Goal: Check status: Check status

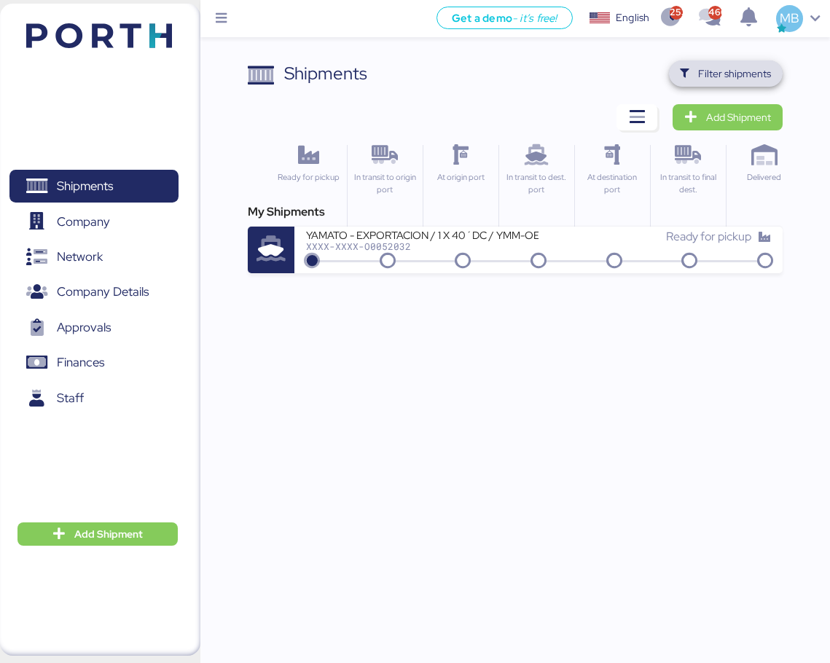
click at [717, 76] on span "Filter shipments" at bounding box center [734, 73] width 73 height 17
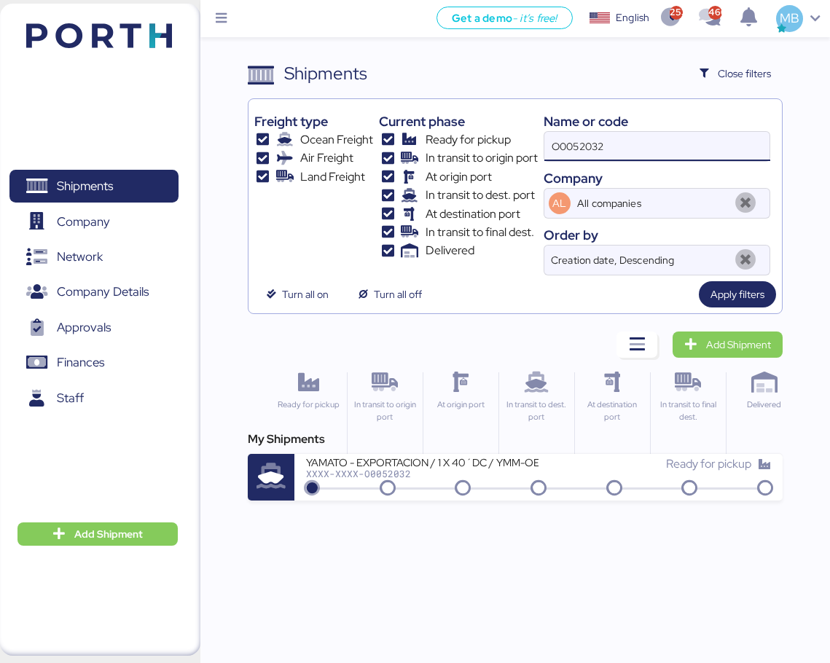
drag, startPoint x: 644, startPoint y: 138, endPoint x: 499, endPoint y: 124, distance: 145.7
click at [499, 124] on div "Freight type Ocean Freight Air Freight Land Freight Current phase Ready for pic…" at bounding box center [515, 190] width 522 height 171
paste input "O0051968"
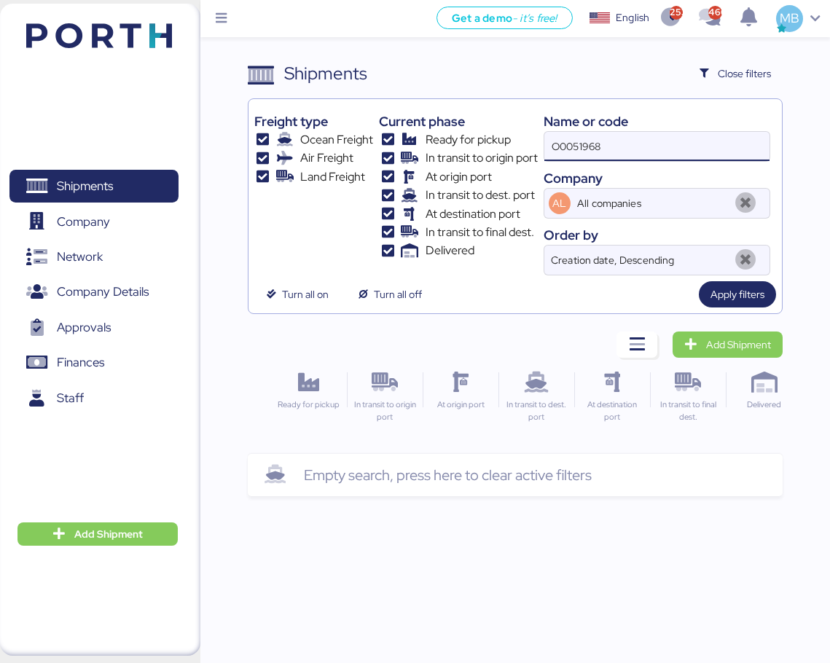
type input "O0051968"
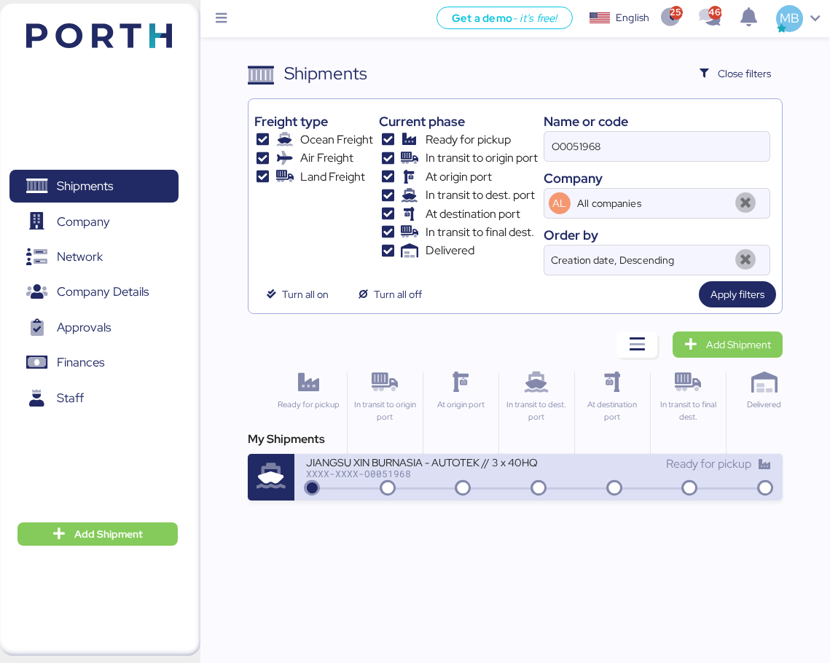
click at [555, 475] on div "Ready for pickup" at bounding box center [655, 471] width 233 height 31
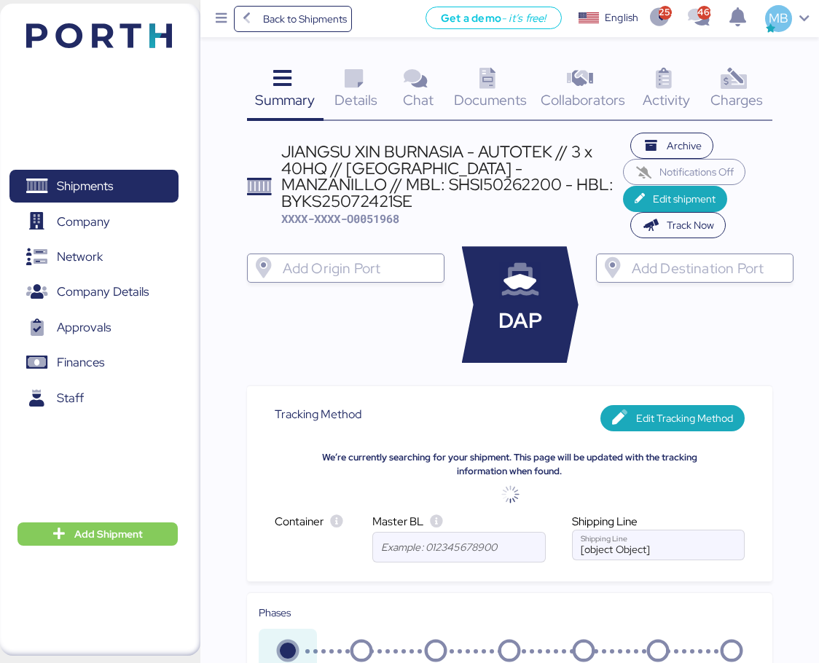
click at [758, 82] on div "Charges 0" at bounding box center [737, 91] width 72 height 61
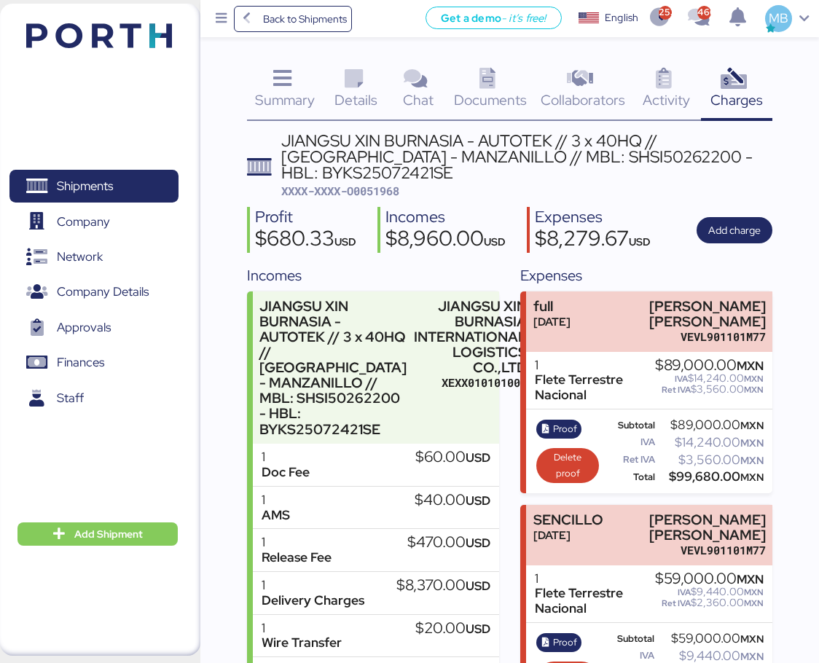
click at [470, 162] on div "JIANGSU XIN BURNASIA - AUTOTEK // 3 x 40HQ // [GEOGRAPHIC_DATA] - MANZANILLO //…" at bounding box center [526, 157] width 491 height 49
copy div "SHSI50262200"
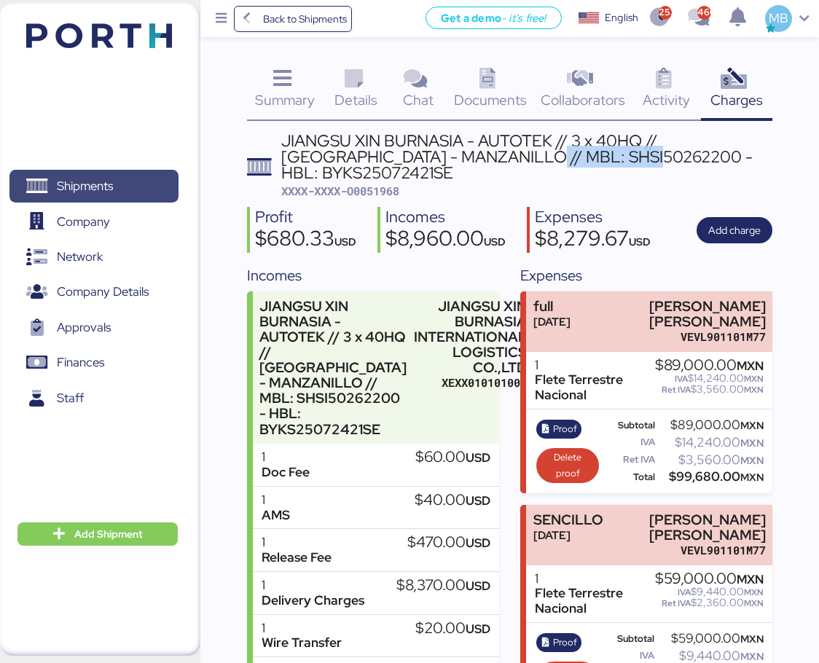
click at [117, 184] on span "Shipments" at bounding box center [93, 186] width 157 height 21
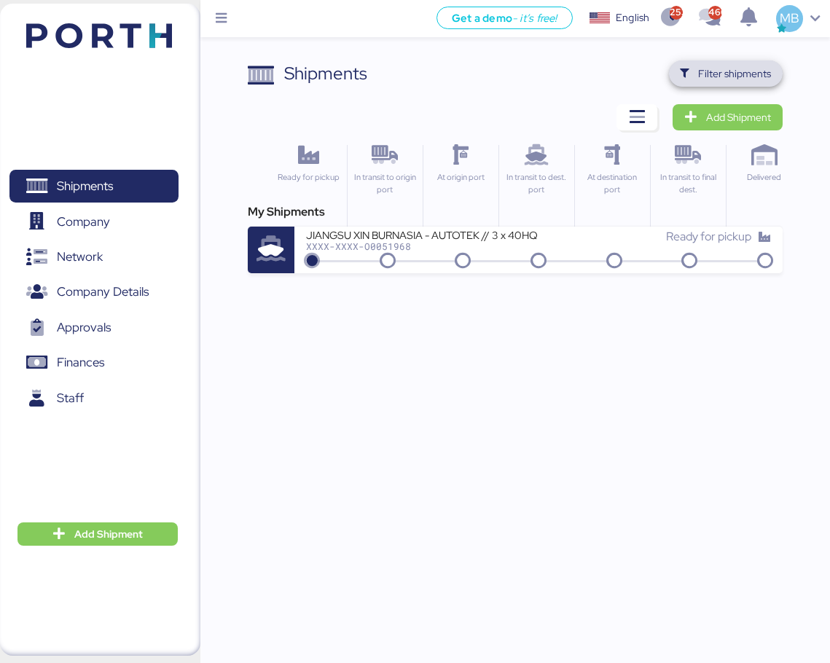
click at [729, 66] on span "Filter shipments" at bounding box center [734, 73] width 73 height 17
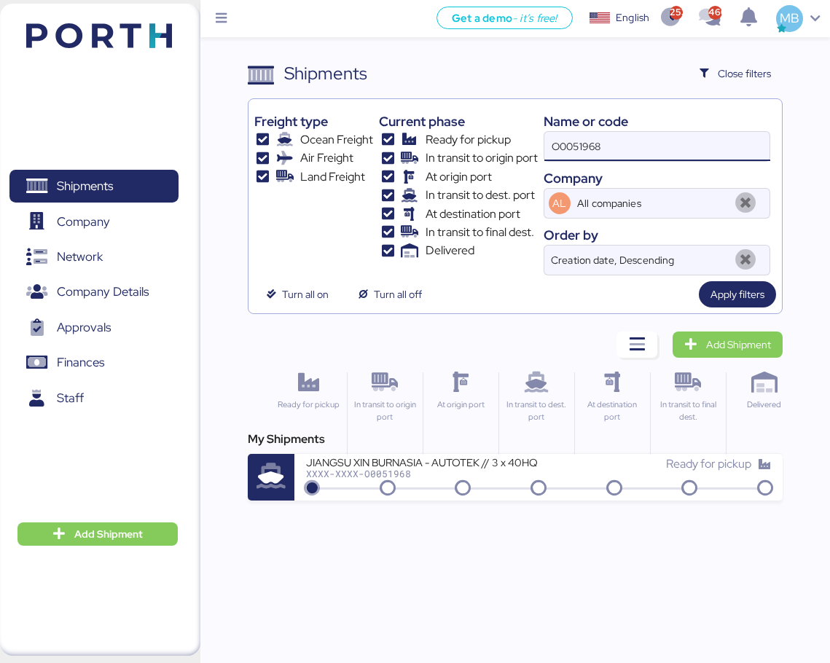
drag, startPoint x: 621, startPoint y: 156, endPoint x: 513, endPoint y: 145, distance: 109.2
click at [513, 145] on div "Freight type Ocean Freight Air Freight Land Freight Current phase Ready for pic…" at bounding box center [515, 190] width 522 height 171
paste input "O0051988"
type input "O0051988"
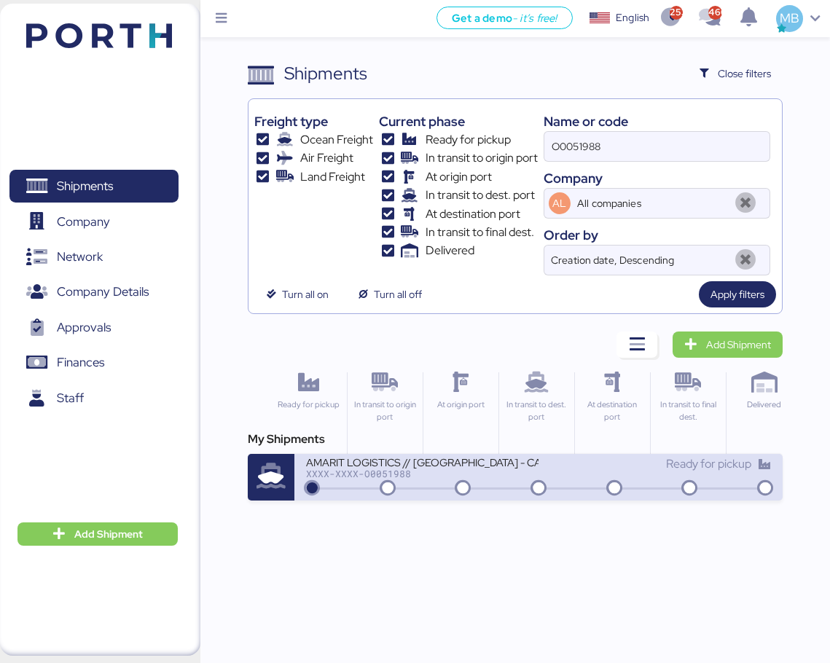
click at [620, 478] on div "Ready for pickup" at bounding box center [655, 471] width 233 height 31
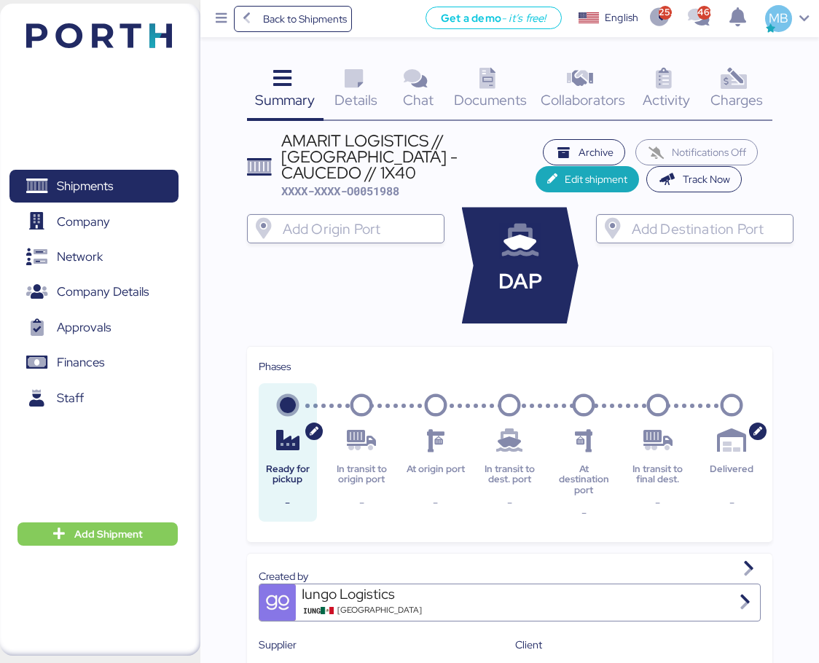
click at [755, 78] on div "Charges 0" at bounding box center [737, 91] width 72 height 61
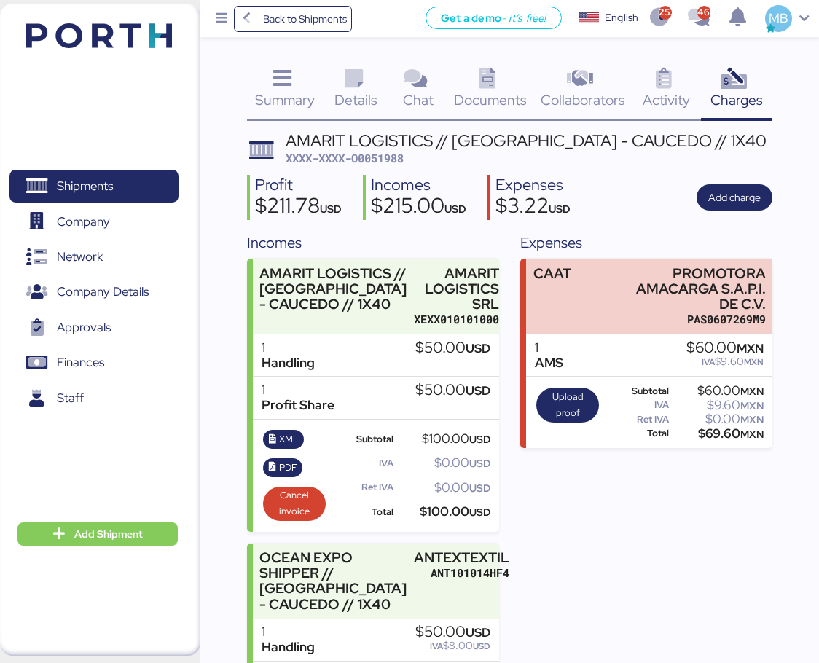
click at [403, 160] on span "XXXX-XXXX-O0051988" at bounding box center [345, 158] width 118 height 15
copy span "O0051988"
click at [378, 154] on span "XXXX-XXXX-O0051988" at bounding box center [345, 158] width 118 height 15
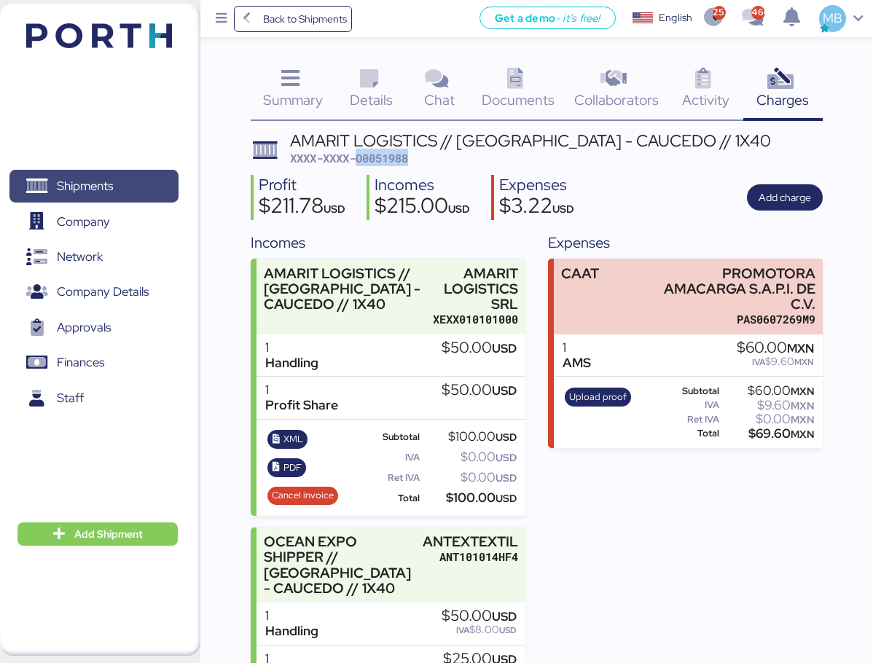
click at [115, 187] on span "Shipments" at bounding box center [93, 186] width 157 height 21
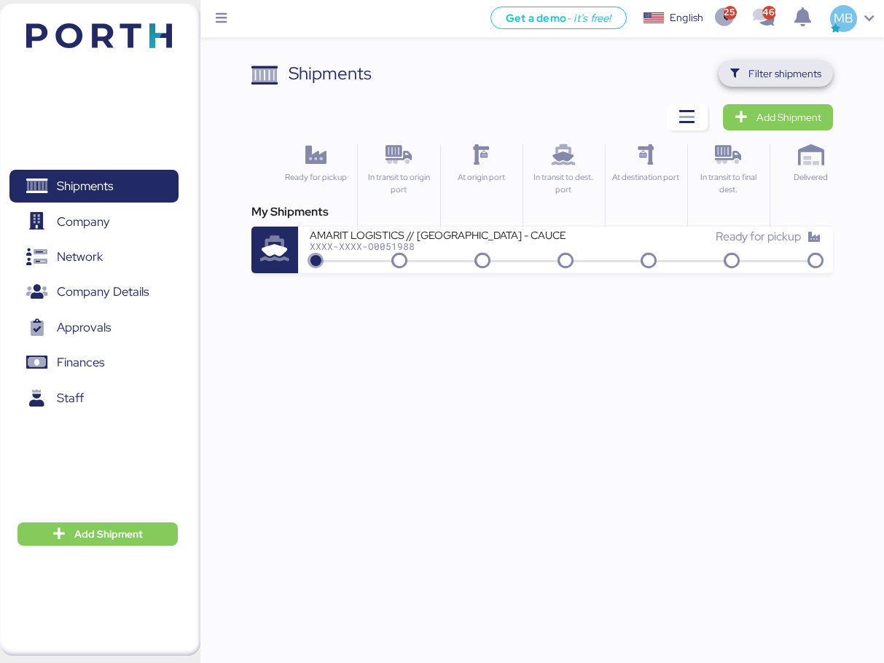
click at [773, 77] on span "Filter shipments" at bounding box center [785, 73] width 73 height 17
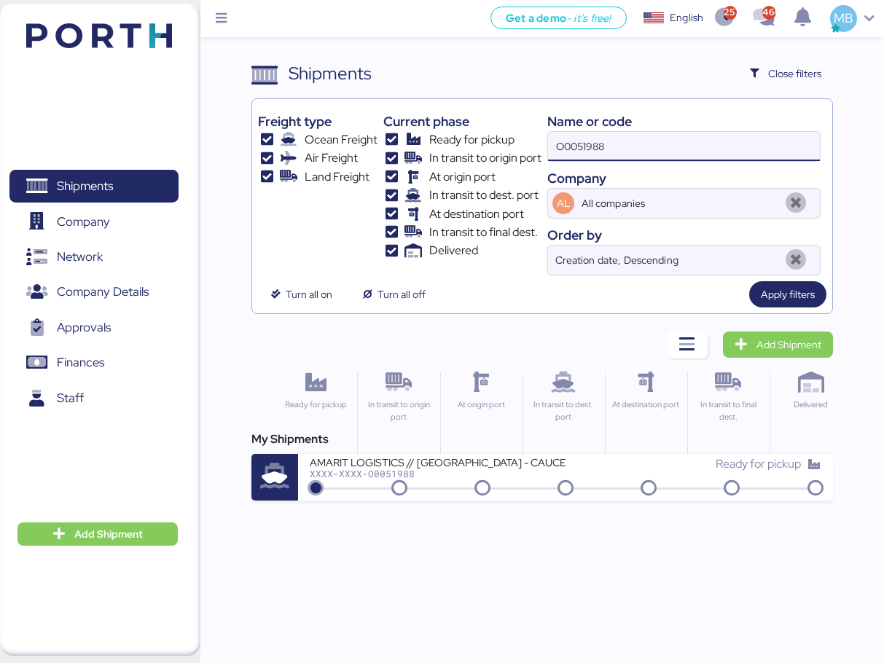
drag, startPoint x: 666, startPoint y: 139, endPoint x: 515, endPoint y: 144, distance: 151.0
click at [515, 144] on div "Freight type Ocean Freight Air Freight Land Freight Current phase Ready for pic…" at bounding box center [542, 190] width 568 height 171
paste input "O0051323"
type input "O0051323"
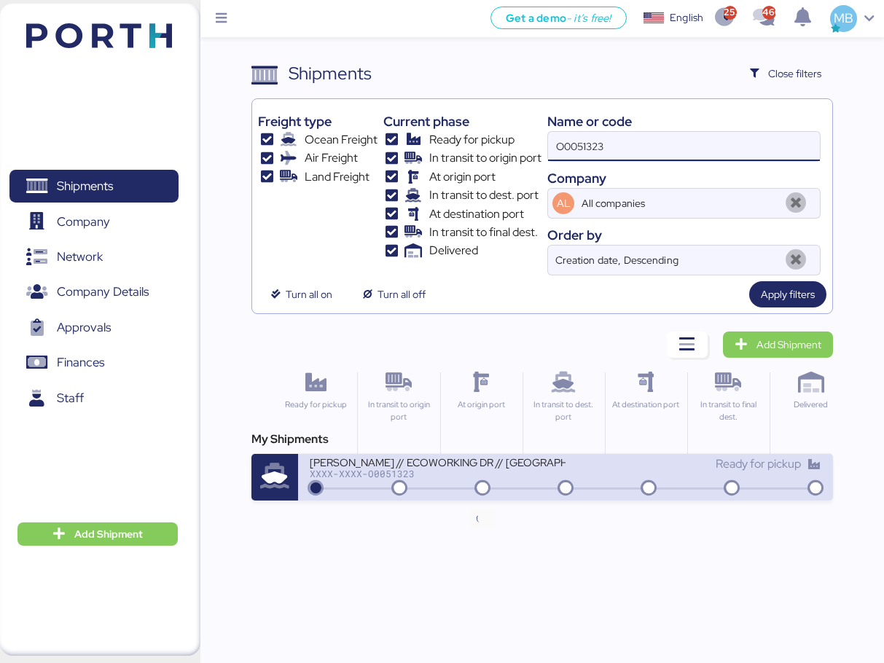
click at [510, 474] on div "XXXX-XXXX-O0051323" at bounding box center [438, 474] width 256 height 10
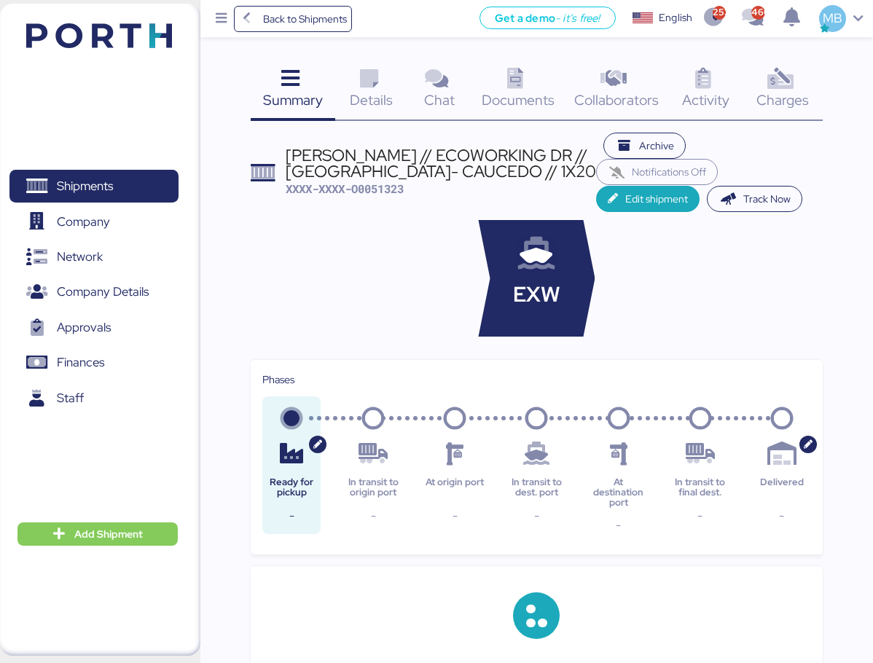
click at [793, 83] on icon at bounding box center [780, 79] width 31 height 21
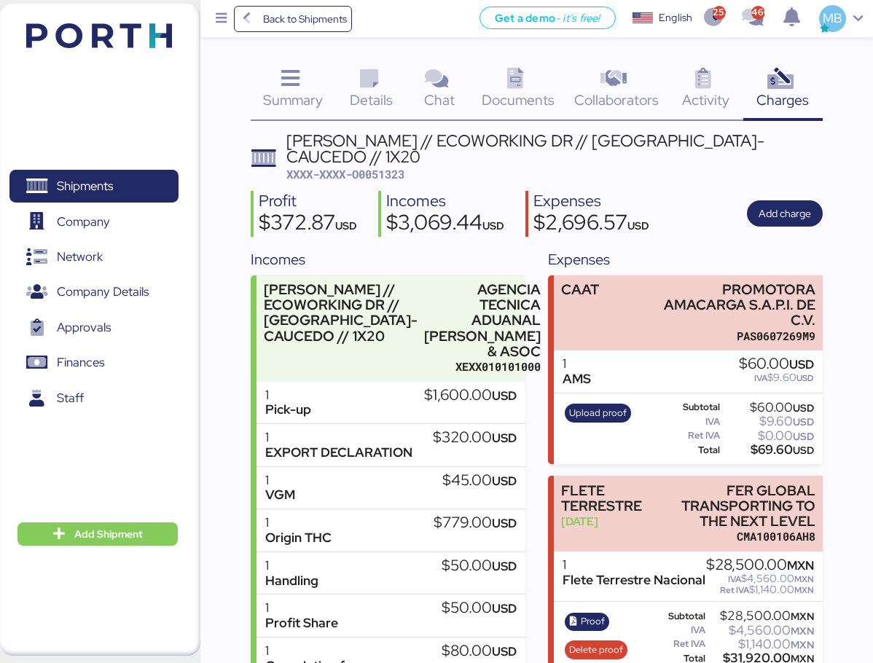
click at [243, 313] on div "Summary 0 Details 0 Chat 0 Documents 0 Collaborators 0 Activity 0 Charges 0 [PE…" at bounding box center [436, 515] width 873 height 1030
click at [225, 338] on div "Summary 0 Details 0 Chat 0 Documents 0 Collaborators 0 Activity 0 Charges 0 [PE…" at bounding box center [436, 515] width 873 height 1030
click at [121, 177] on span "Shipments" at bounding box center [93, 186] width 157 height 21
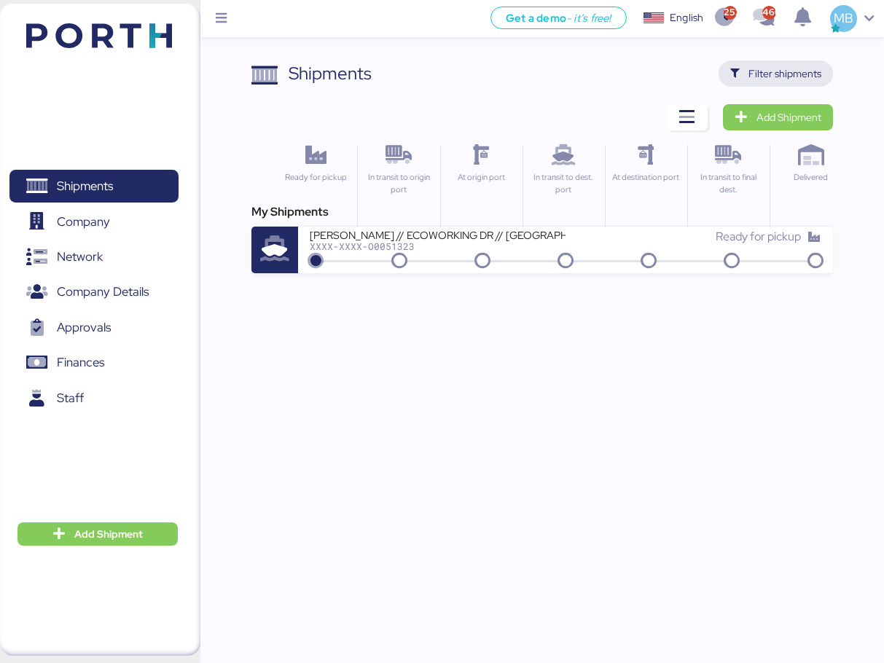
click at [805, 71] on span "Filter shipments" at bounding box center [785, 73] width 73 height 17
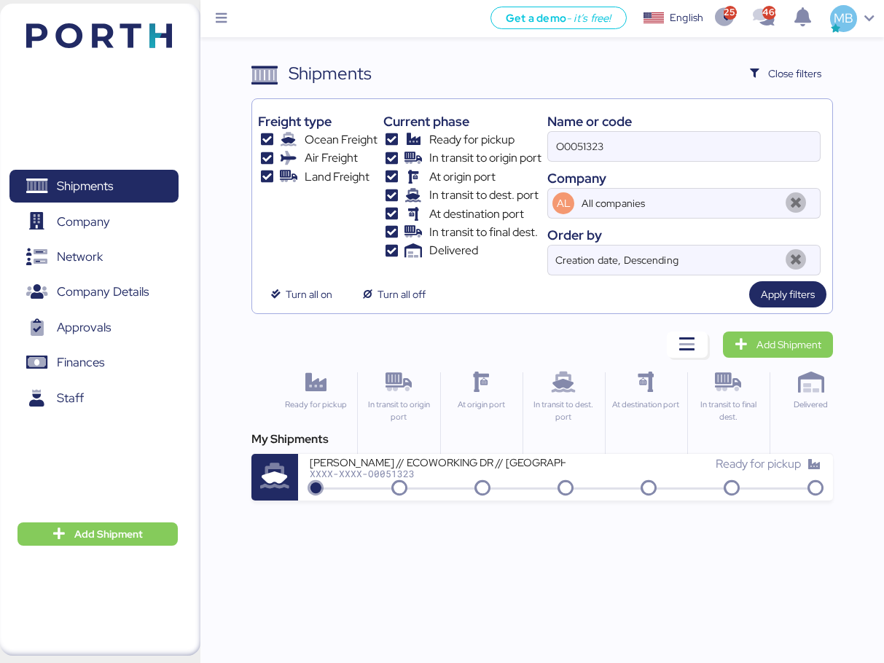
drag, startPoint x: 640, startPoint y: 152, endPoint x: 490, endPoint y: 149, distance: 150.2
click at [489, 151] on div "Freight type Ocean Freight Air Freight Land Freight Current phase Ready for pic…" at bounding box center [542, 190] width 568 height 171
paste input "A0052047"
type input "A0052047"
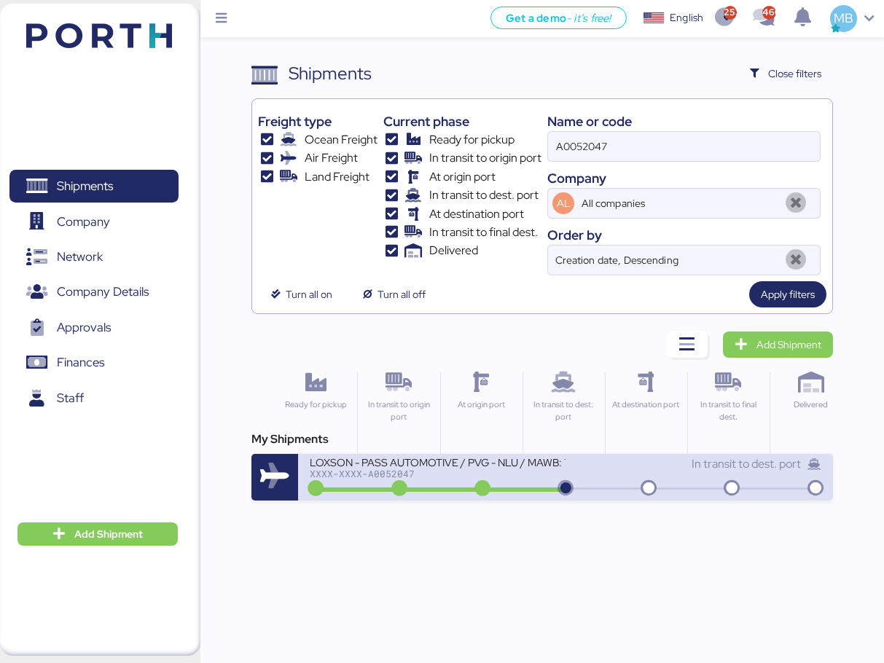
click at [650, 478] on div "In transit to dest. port" at bounding box center [694, 471] width 256 height 31
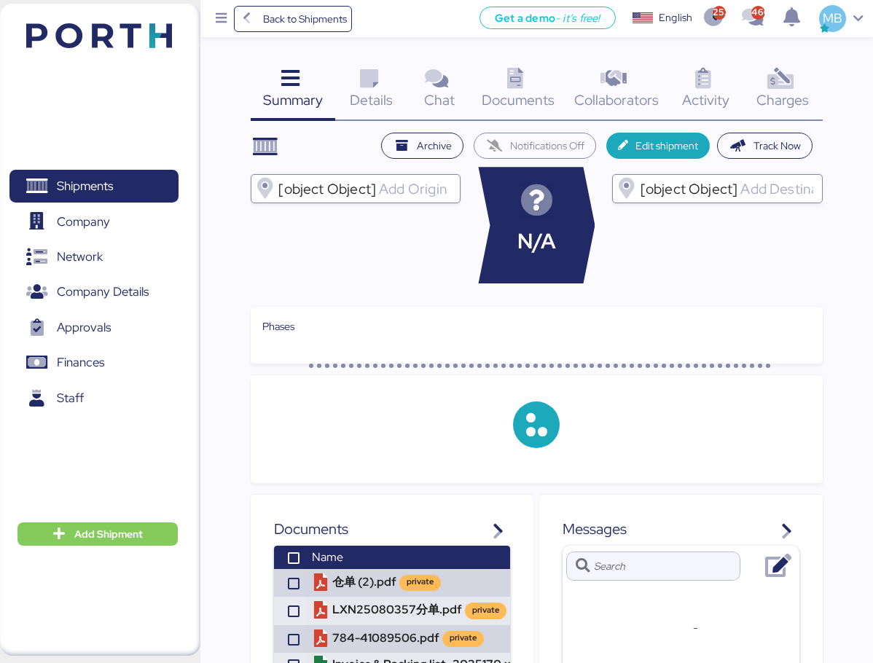
click at [795, 87] on icon at bounding box center [780, 79] width 31 height 21
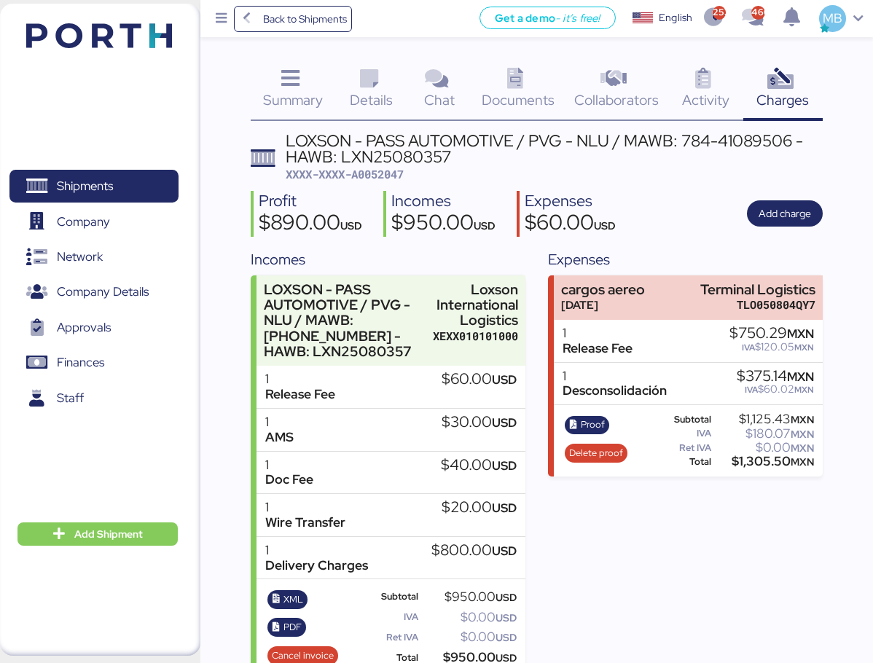
scroll to position [24, 0]
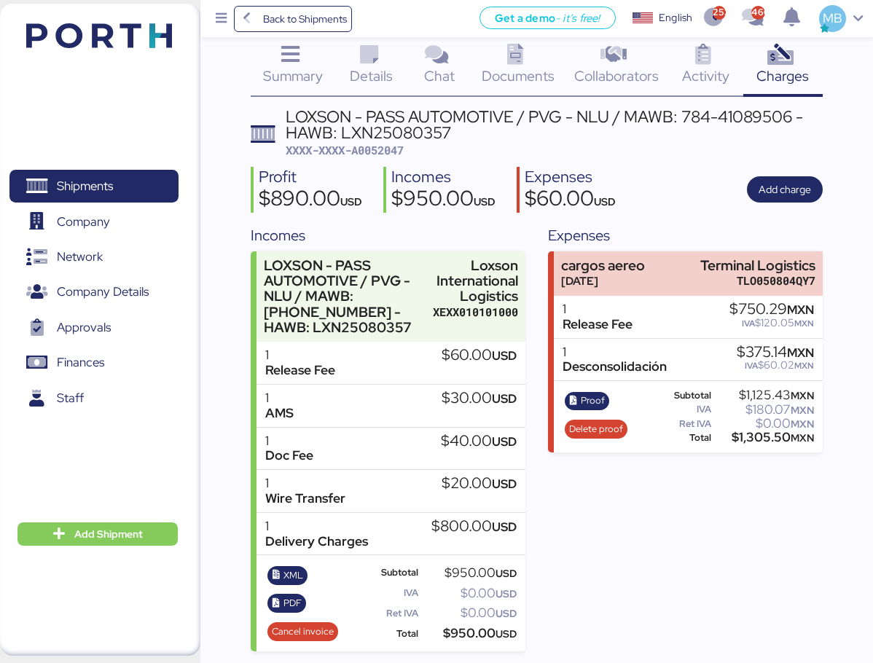
click at [383, 146] on span "XXXX-XXXX-A0052047" at bounding box center [345, 150] width 118 height 15
copy span "A0052047"
